Goal: Navigation & Orientation: Find specific page/section

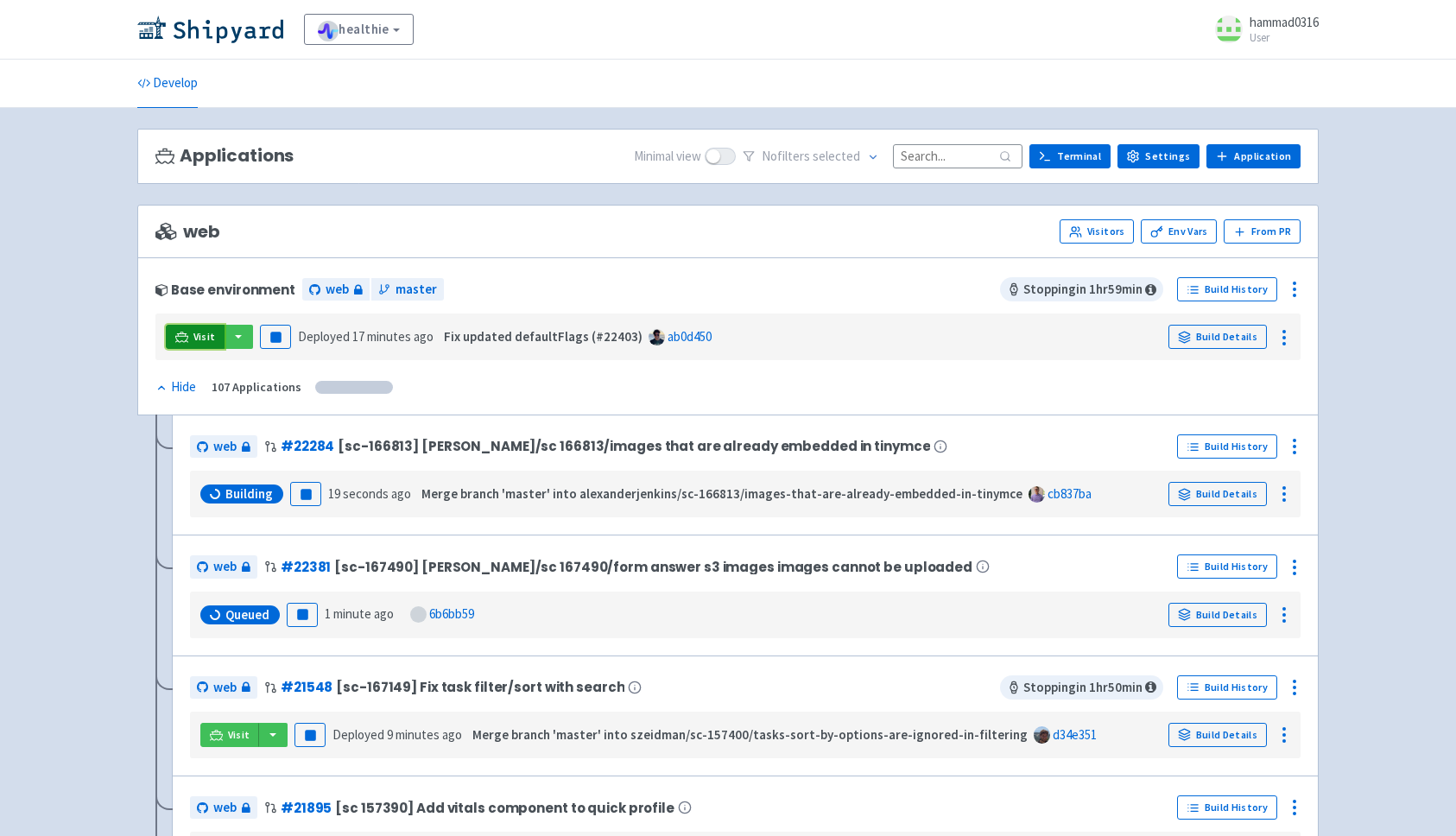
click at [199, 334] on span "Visit" at bounding box center [205, 337] width 22 height 14
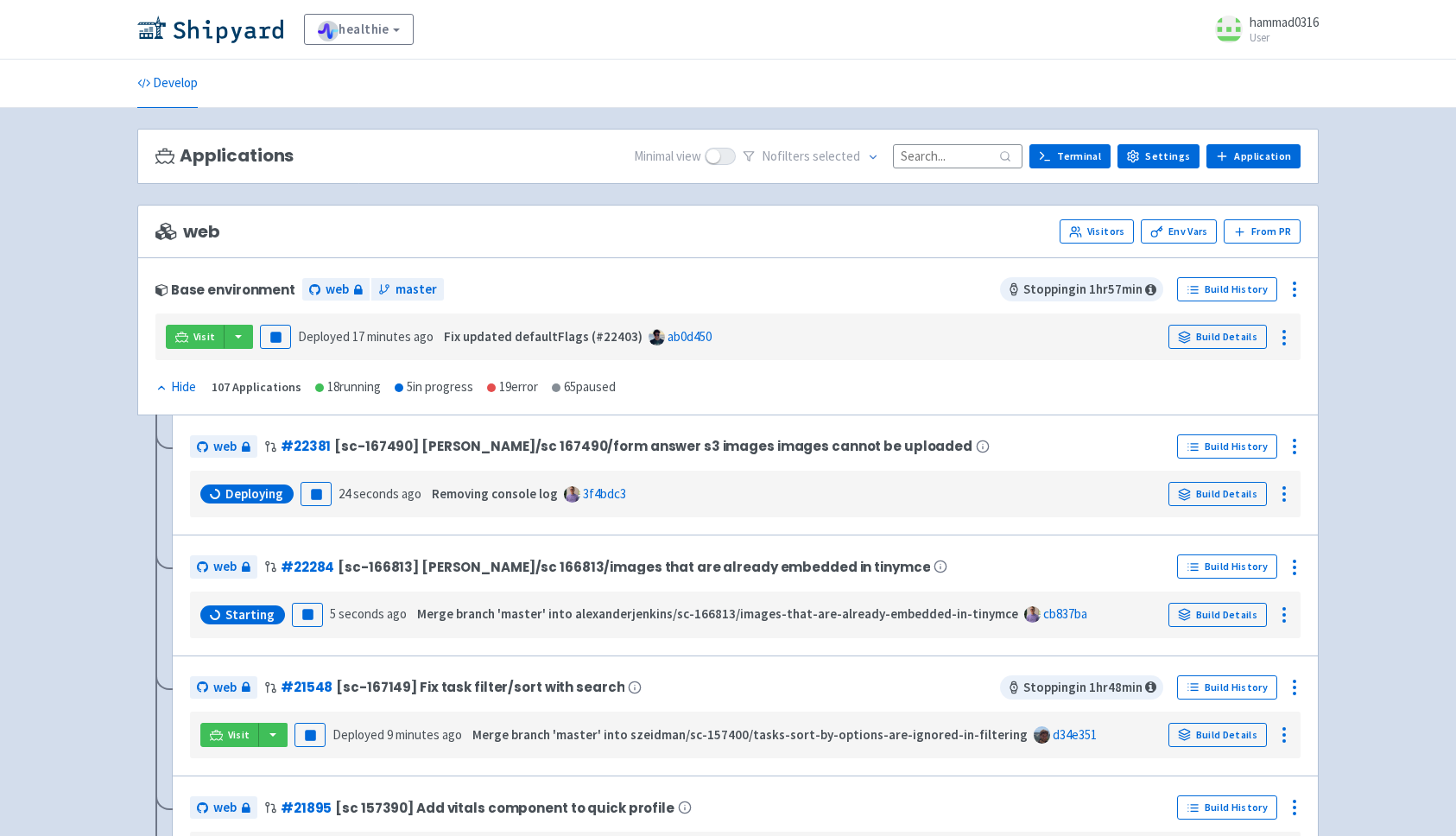
click at [198, 351] on div "Visit Pause Deployed 17 minutes ago Fix updated defaultFlags (#22403) ab0d450 B…" at bounding box center [728, 337] width 1131 height 33
click at [194, 338] on span "Visit" at bounding box center [205, 337] width 22 height 14
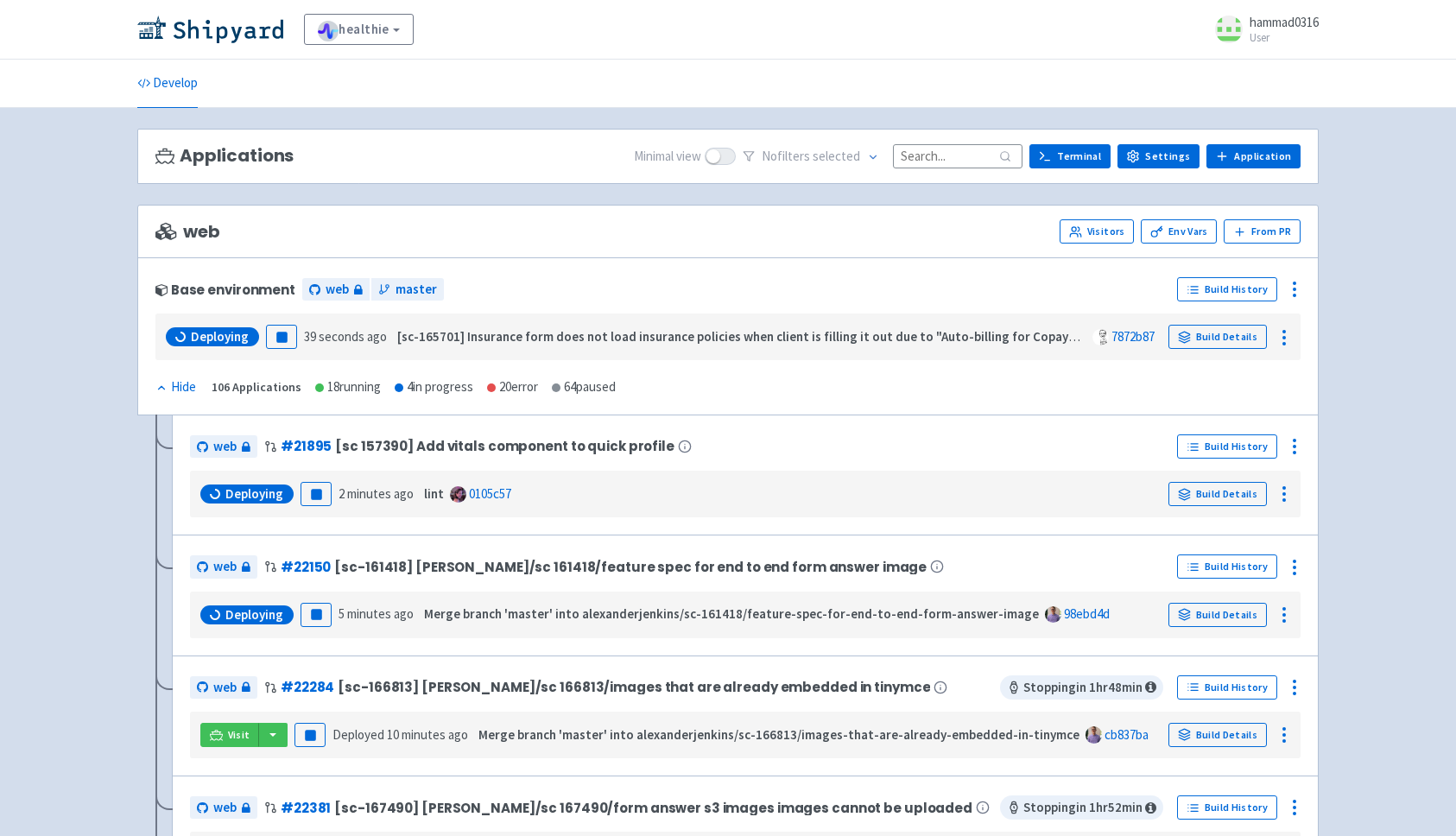
click at [225, 287] on div "Base environment" at bounding box center [226, 290] width 140 height 15
drag, startPoint x: 225, startPoint y: 287, endPoint x: 308, endPoint y: 345, distance: 101.3
click at [308, 346] on div "Base environment web master Build History Deploying Pause 39 seconds ago [sc-16…" at bounding box center [728, 318] width 1145 height 85
click at [237, 297] on div "Base environment" at bounding box center [226, 290] width 140 height 15
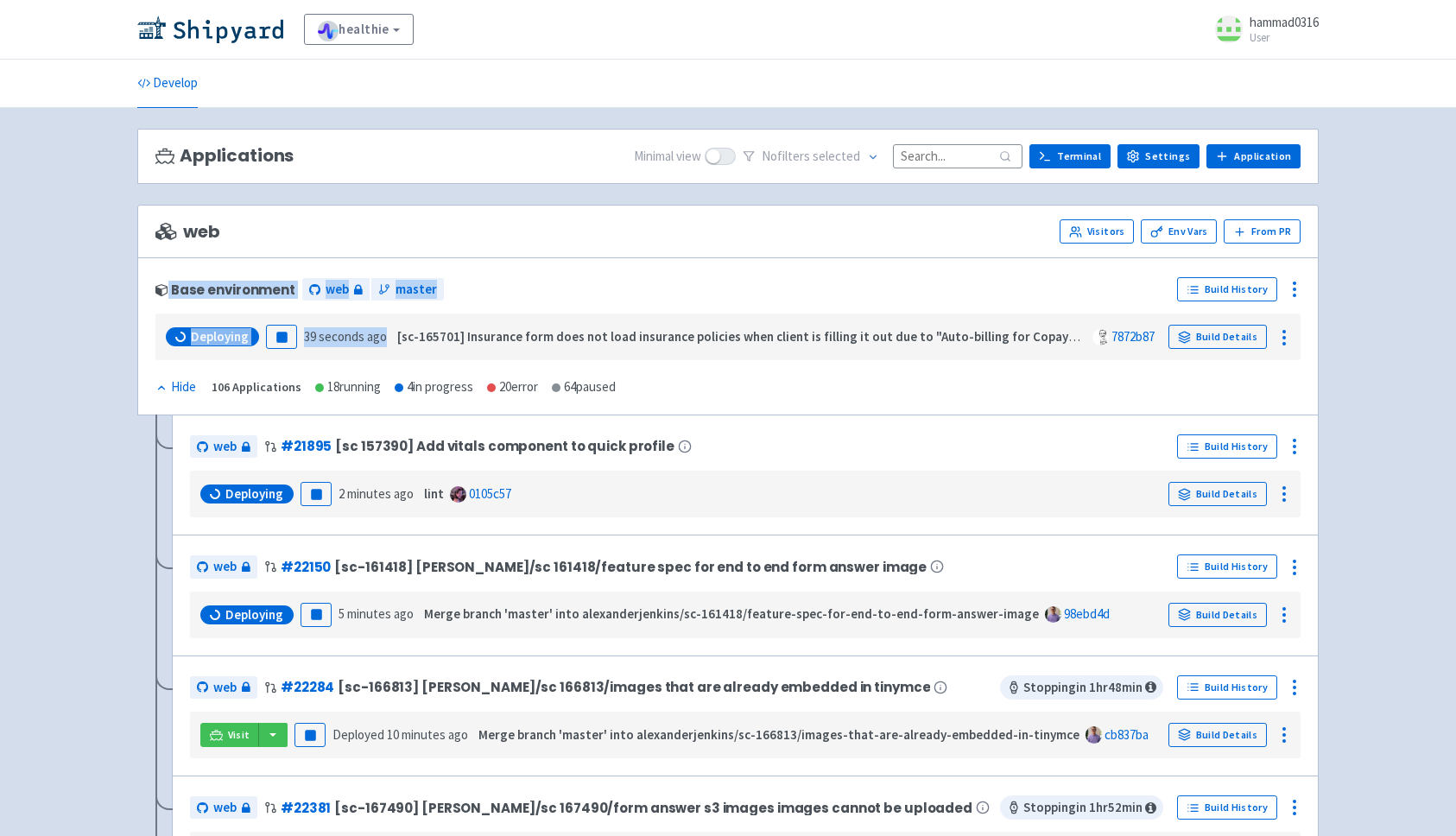
drag, startPoint x: 237, startPoint y: 297, endPoint x: 358, endPoint y: 351, distance: 132.5
click at [359, 351] on div "Base environment web master Build History Deploying Pause 39 seconds ago [sc-16…" at bounding box center [728, 318] width 1145 height 85
click at [244, 289] on div "Base environment" at bounding box center [226, 290] width 140 height 15
click at [201, 289] on div "Base environment" at bounding box center [226, 290] width 140 height 15
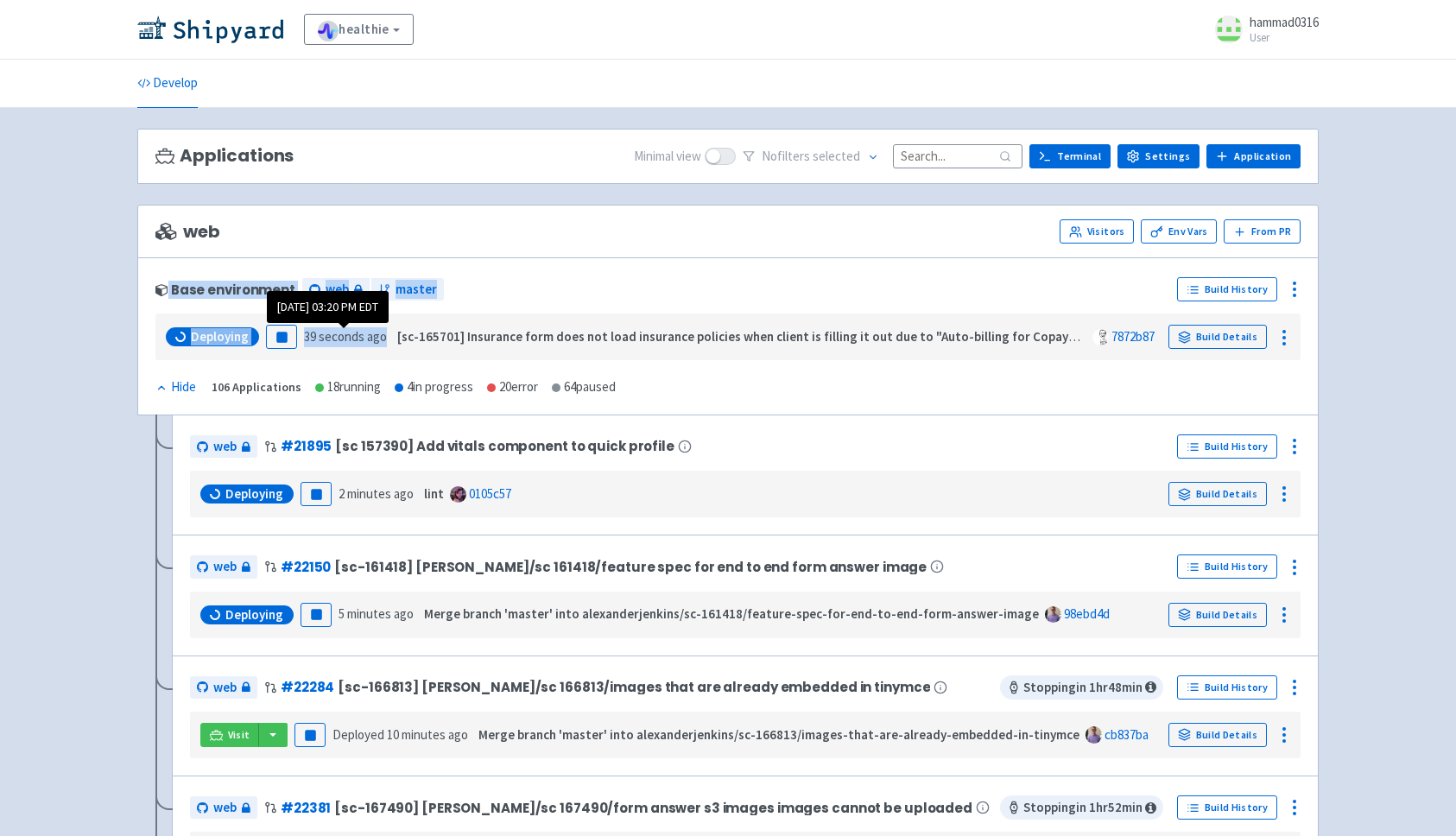
drag, startPoint x: 201, startPoint y: 289, endPoint x: 353, endPoint y: 332, distance: 158.0
click at [355, 332] on div "Base environment web master Build History Deploying Pause 39 seconds ago [sc-16…" at bounding box center [728, 318] width 1145 height 85
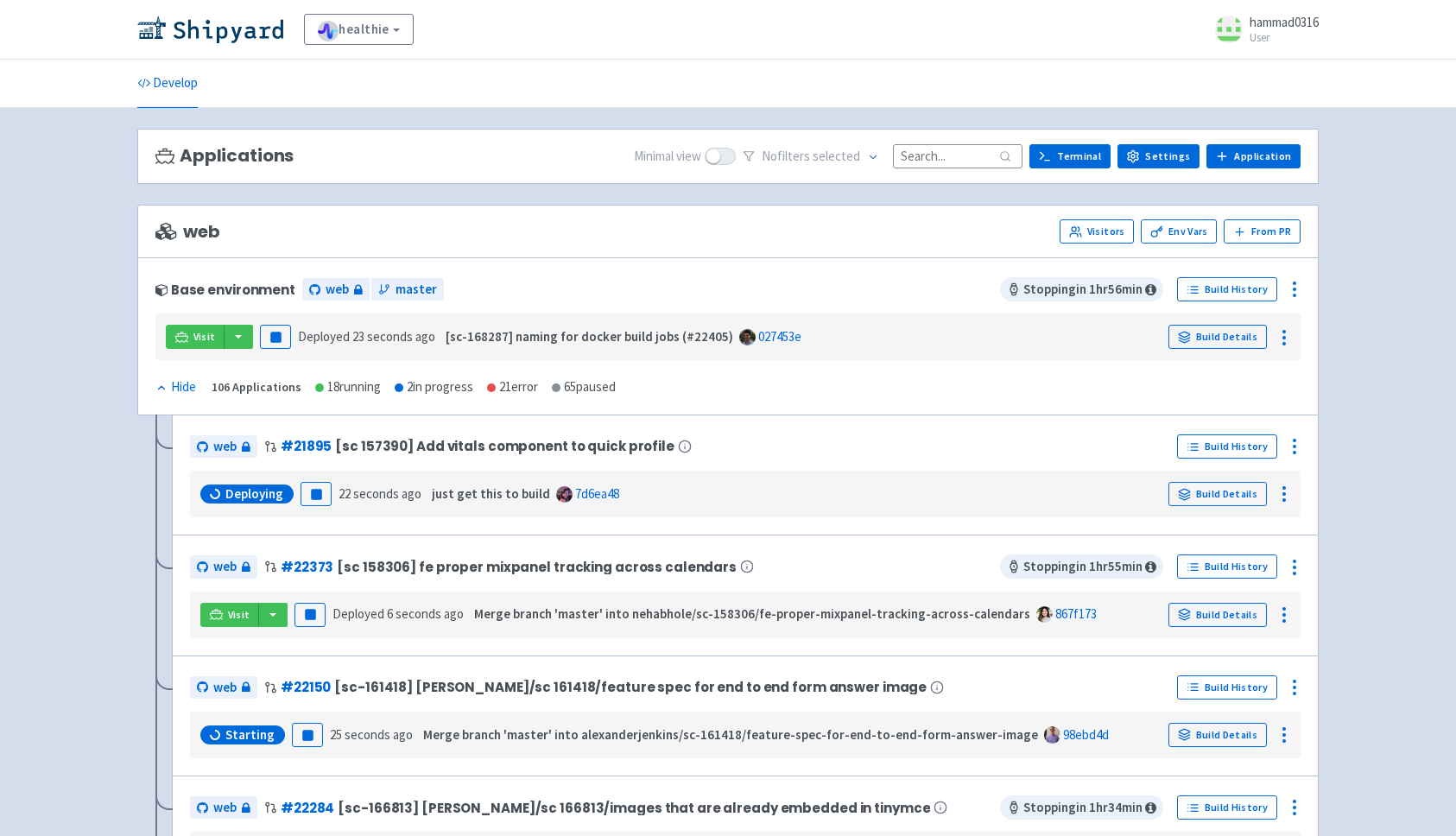
click at [171, 227] on span at bounding box center [167, 232] width 22 height 17
drag, startPoint x: 171, startPoint y: 227, endPoint x: 220, endPoint y: 303, distance: 90.4
click at [248, 288] on div "Base environment" at bounding box center [226, 290] width 140 height 15
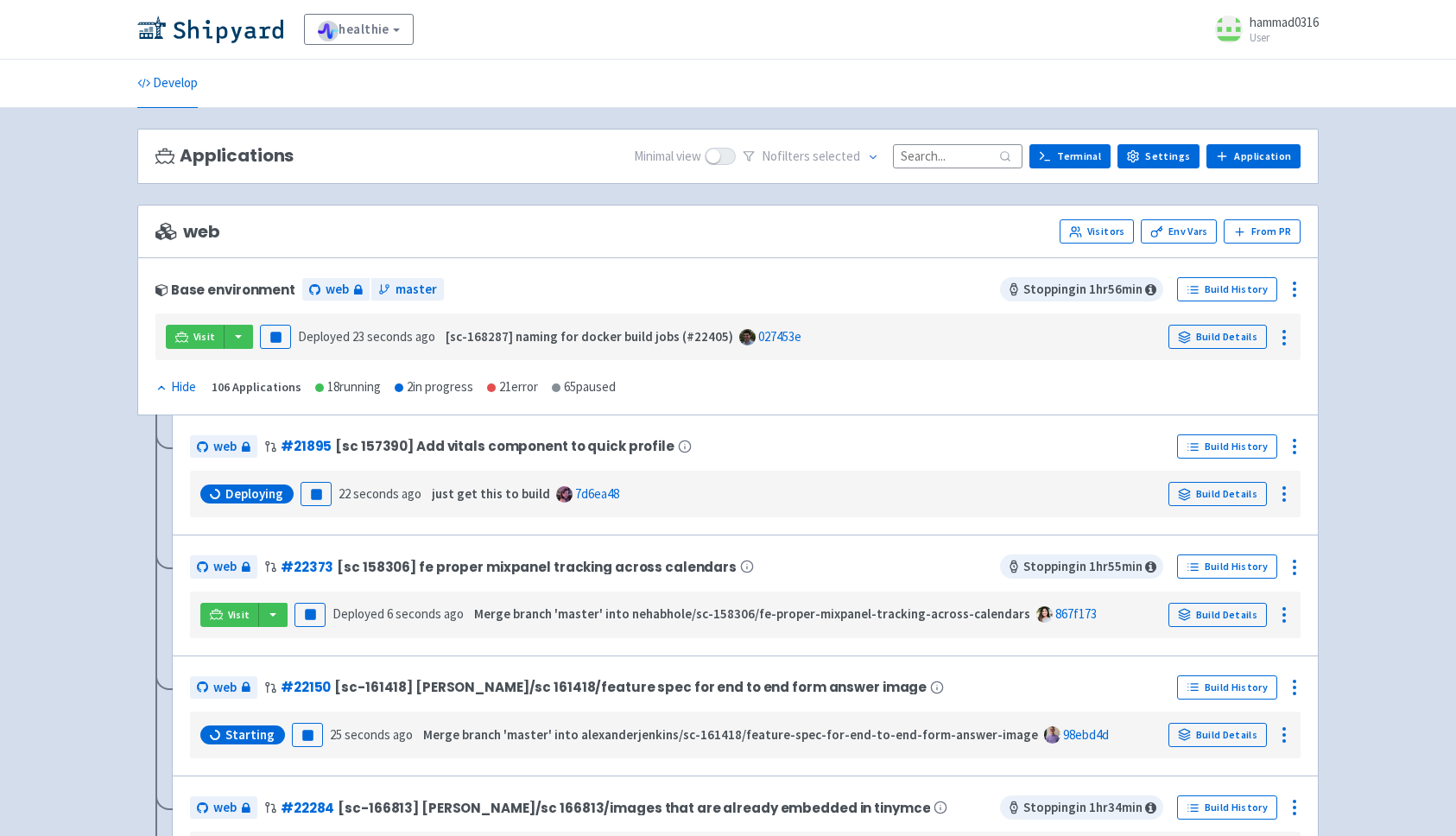
click at [188, 232] on span "web" at bounding box center [188, 232] width 64 height 20
drag, startPoint x: 188, startPoint y: 232, endPoint x: 269, endPoint y: 290, distance: 99.6
